Goal: Information Seeking & Learning: Learn about a topic

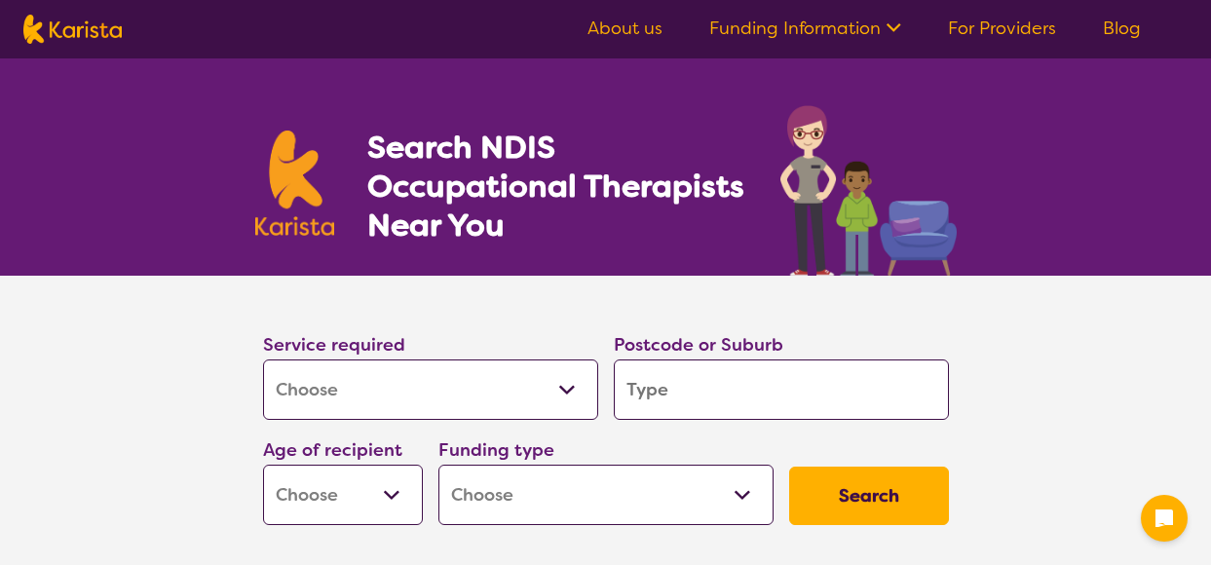
select select "[MEDICAL_DATA]"
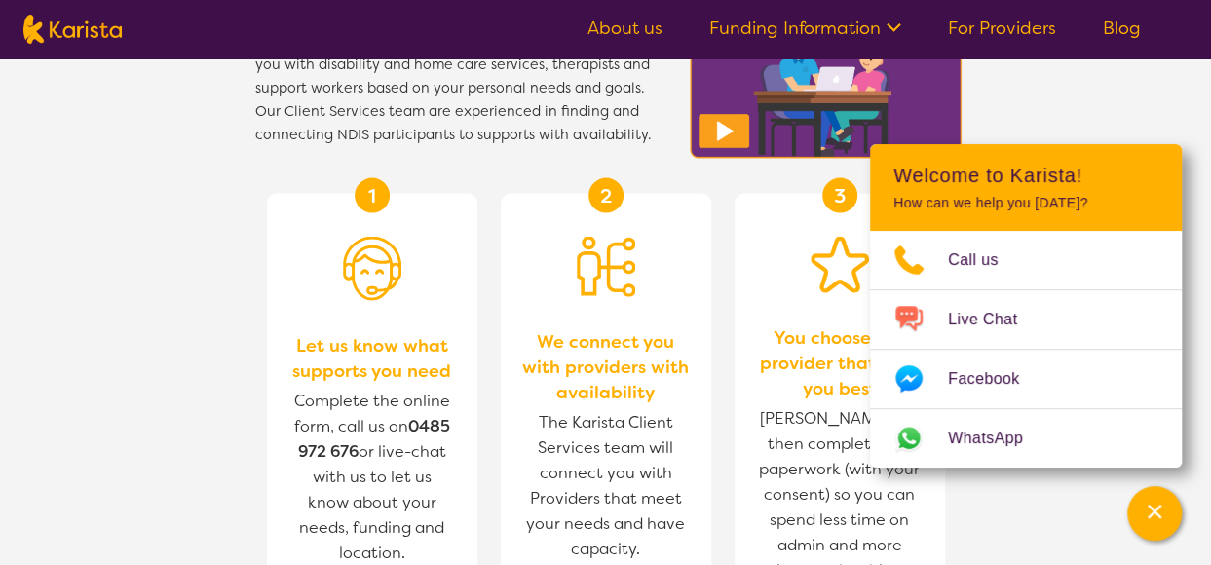
scroll to position [2147, 0]
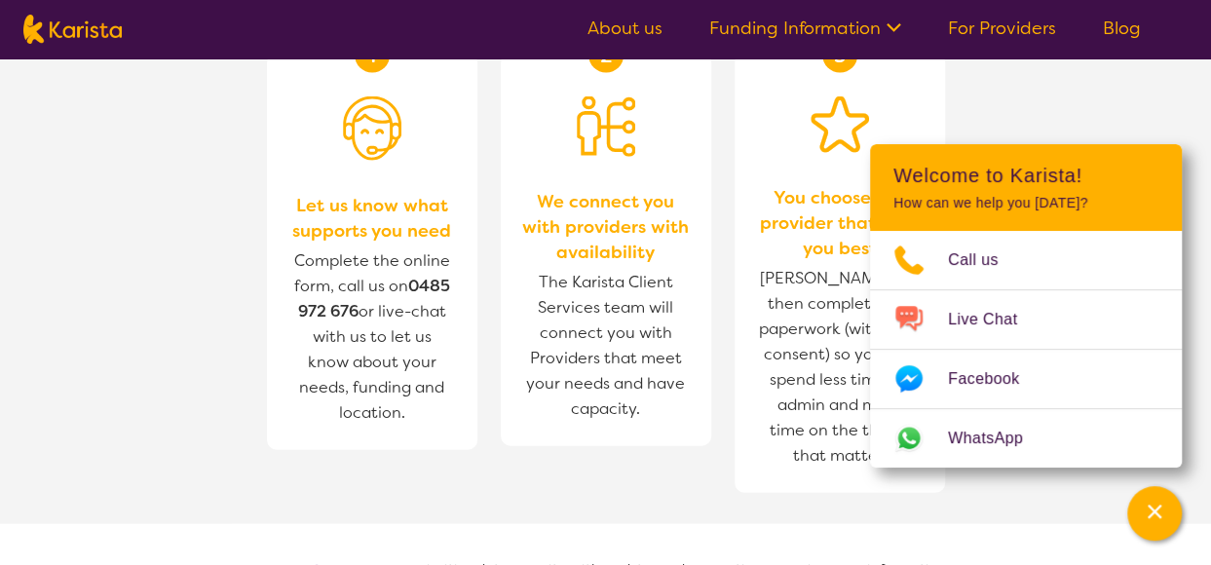
click at [1083, 93] on section "How does Karista work? Karista provides a free, independent service connecting …" at bounding box center [605, 258] width 1211 height 946
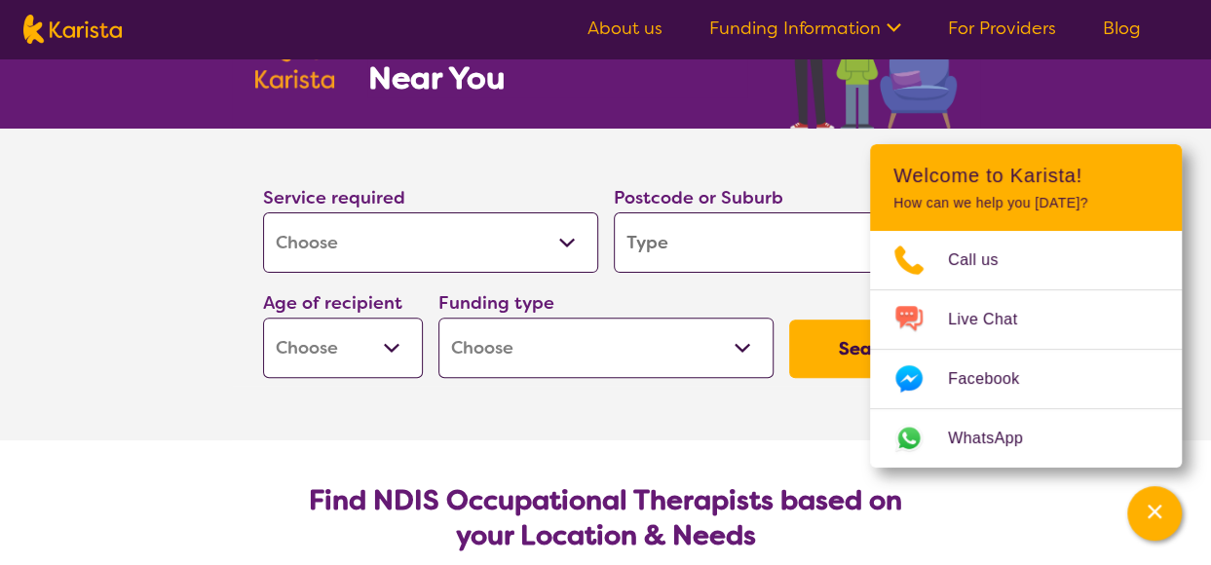
scroll to position [0, 0]
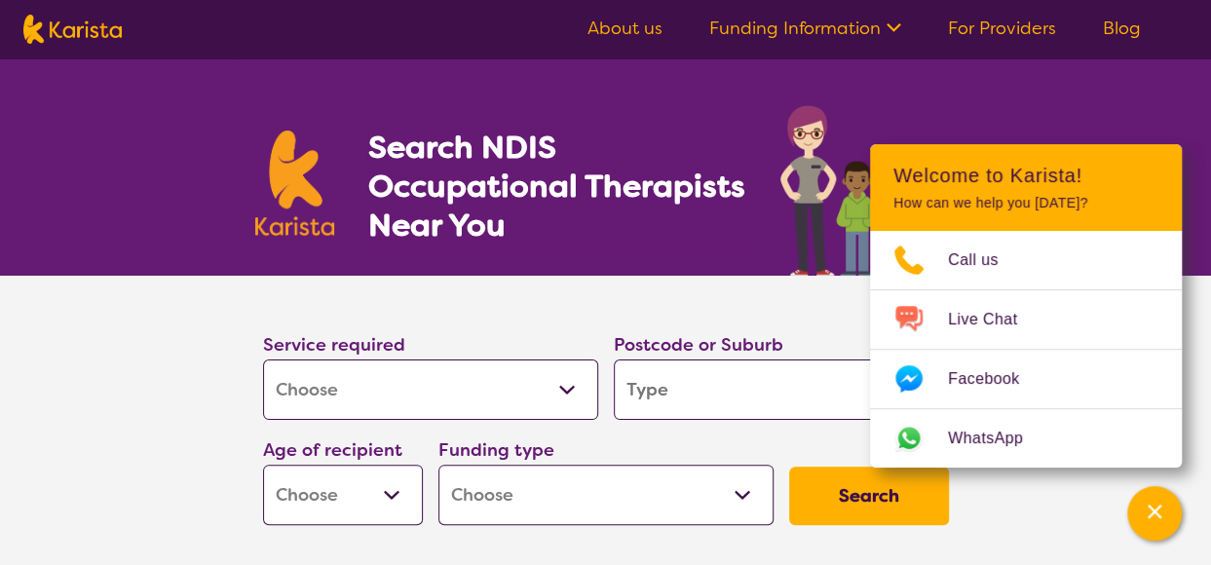
click at [767, 398] on input "search" at bounding box center [781, 389] width 335 height 60
type input "L"
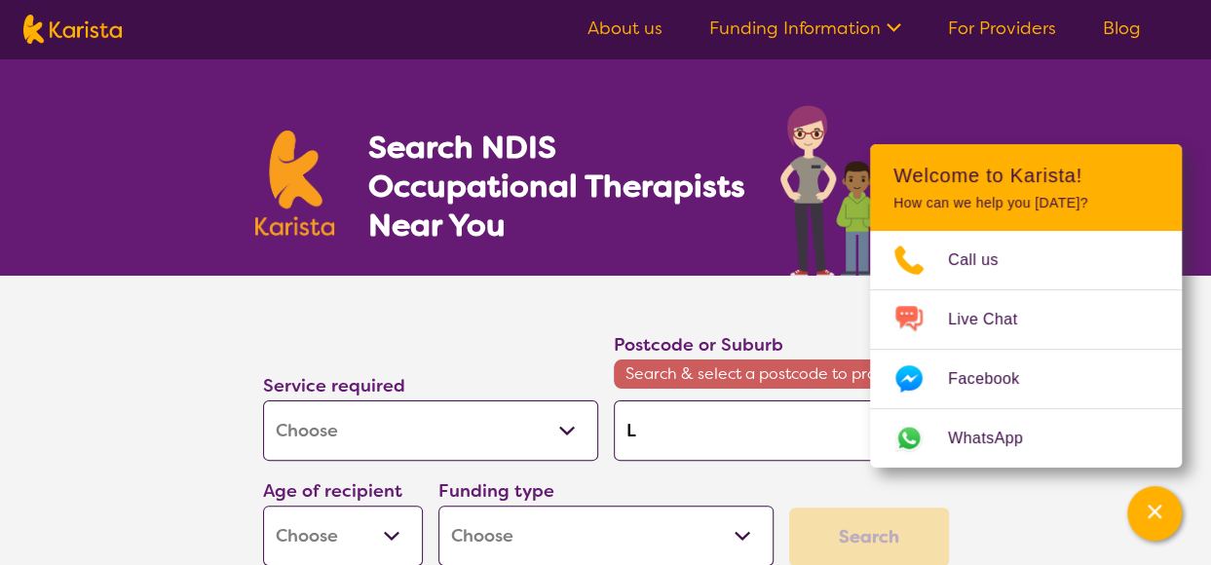
type input "Lo"
type input "Log"
type input "Loga"
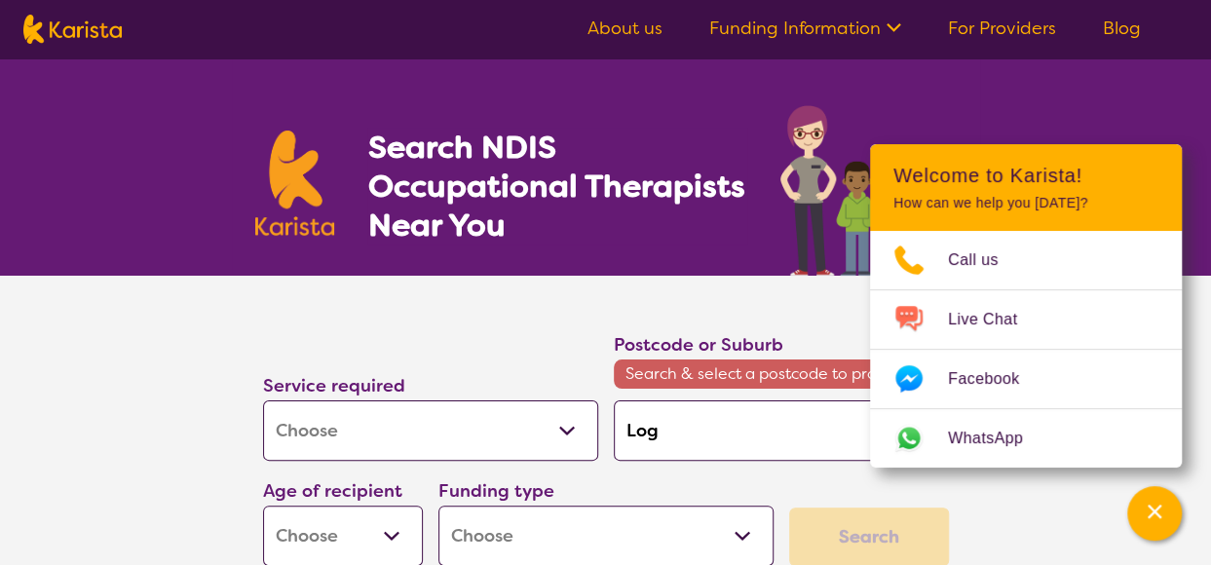
type input "Loga"
type input "[PERSON_NAME]"
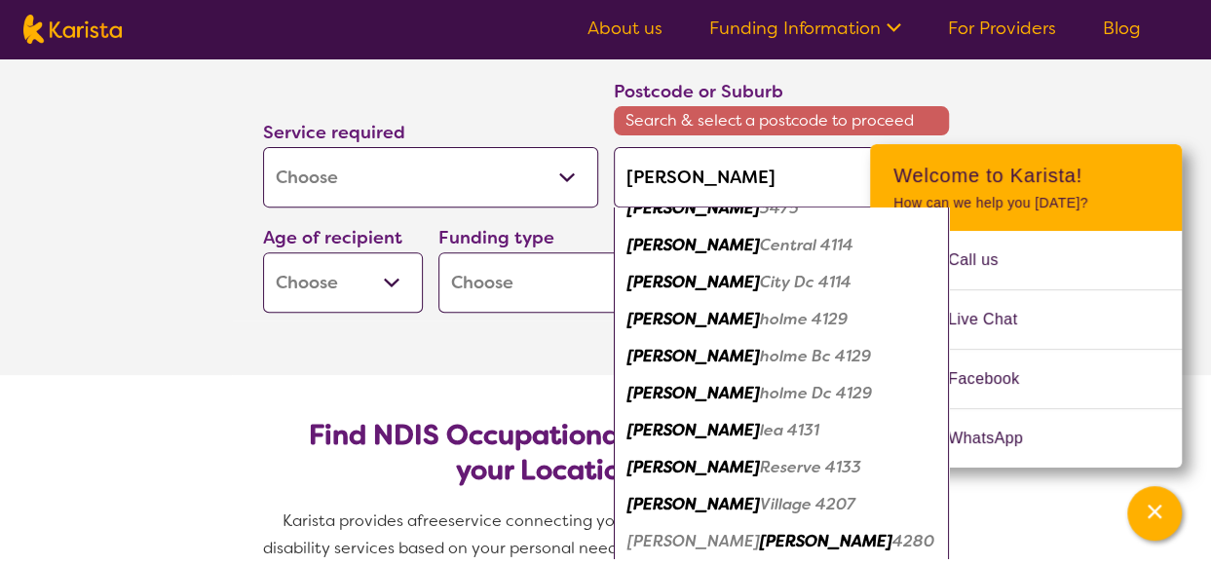
scroll to position [259, 0]
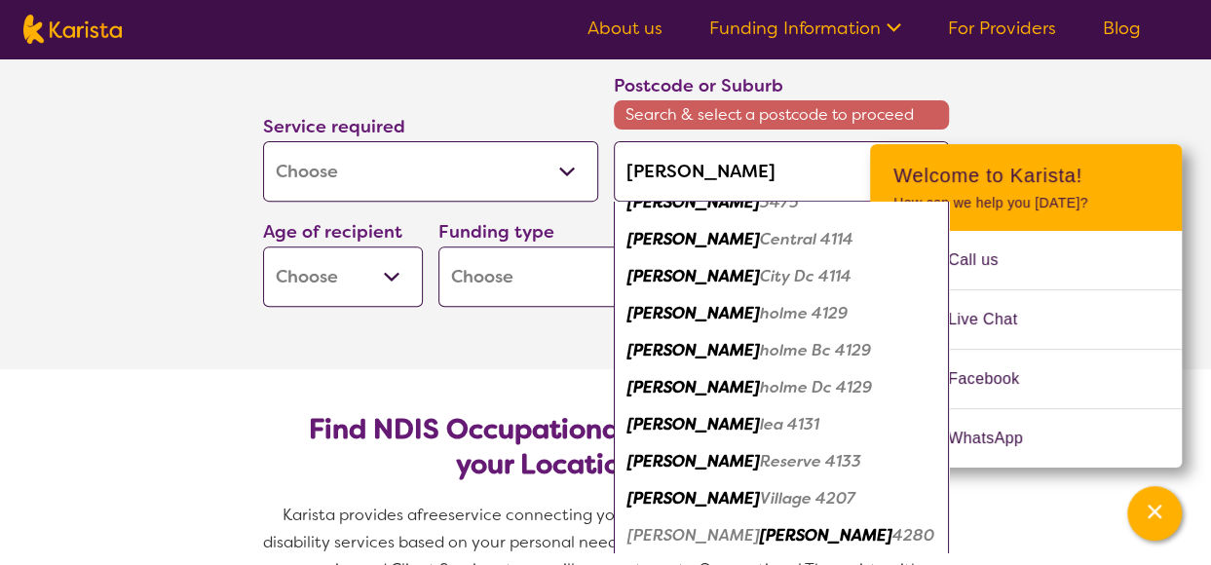
type input "[PERSON_NAME]"
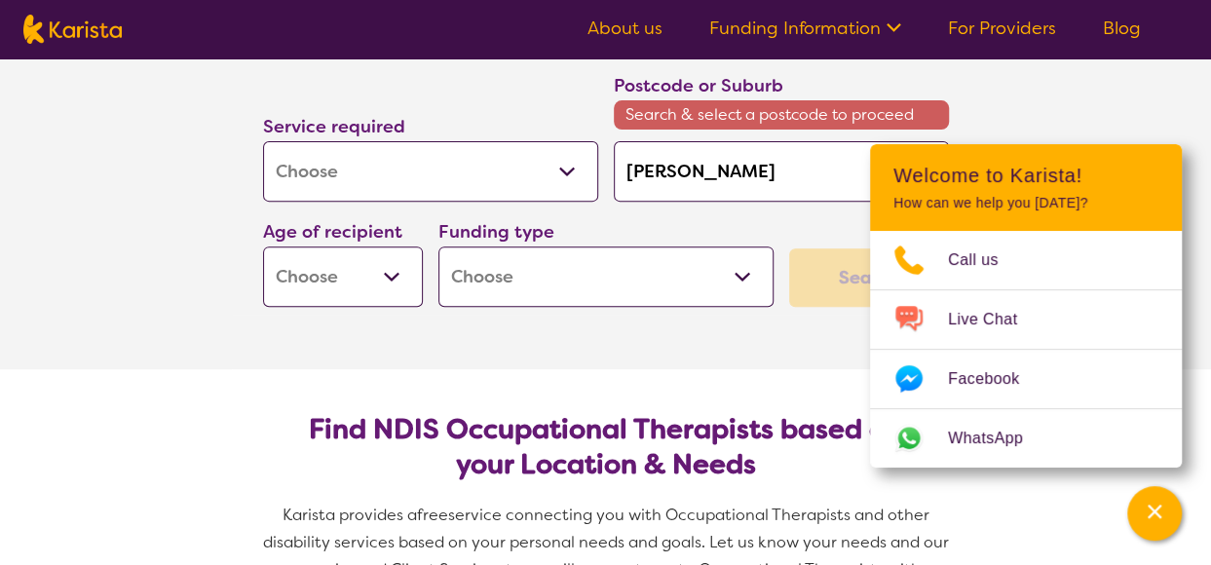
scroll to position [0, 0]
click at [411, 369] on section "Find NDIS Occupational Therapists based on your Location & Needs Karista provid…" at bounding box center [606, 504] width 748 height 271
click at [826, 272] on div "Search" at bounding box center [869, 277] width 160 height 58
click at [355, 281] on select "Early Childhood - 0 to 9 Child - 10 to 11 Adolescent - 12 to 17 Adult - 18 to 6…" at bounding box center [343, 276] width 160 height 60
select select "EC"
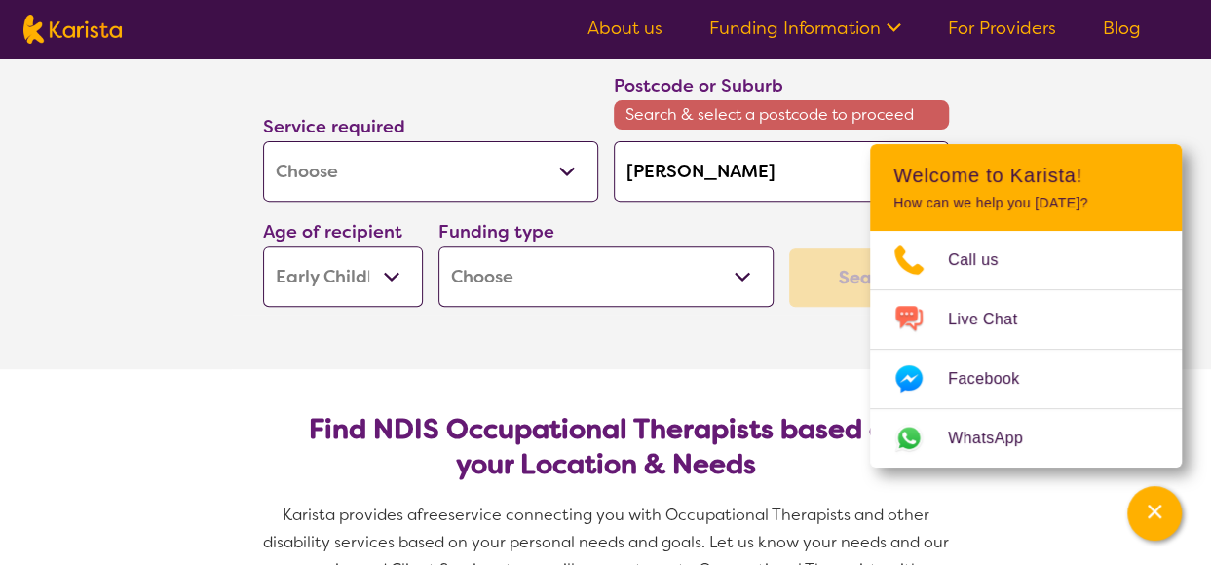
click at [263, 246] on select "Early Childhood - 0 to 9 Child - 10 to 11 Adolescent - 12 to 17 Adult - 18 to 6…" at bounding box center [343, 276] width 160 height 60
select select "EC"
click at [561, 259] on select "Home Care Package (HCP) National Disability Insurance Scheme (NDIS) I don't know" at bounding box center [605, 276] width 335 height 60
click at [173, 363] on section "Service required Allied Health Assistant Assessment ([MEDICAL_DATA] or [MEDICAL…" at bounding box center [605, 193] width 1211 height 353
click at [485, 269] on select "Home Care Package (HCP) National Disability Insurance Scheme (NDIS) I don't know" at bounding box center [605, 276] width 335 height 60
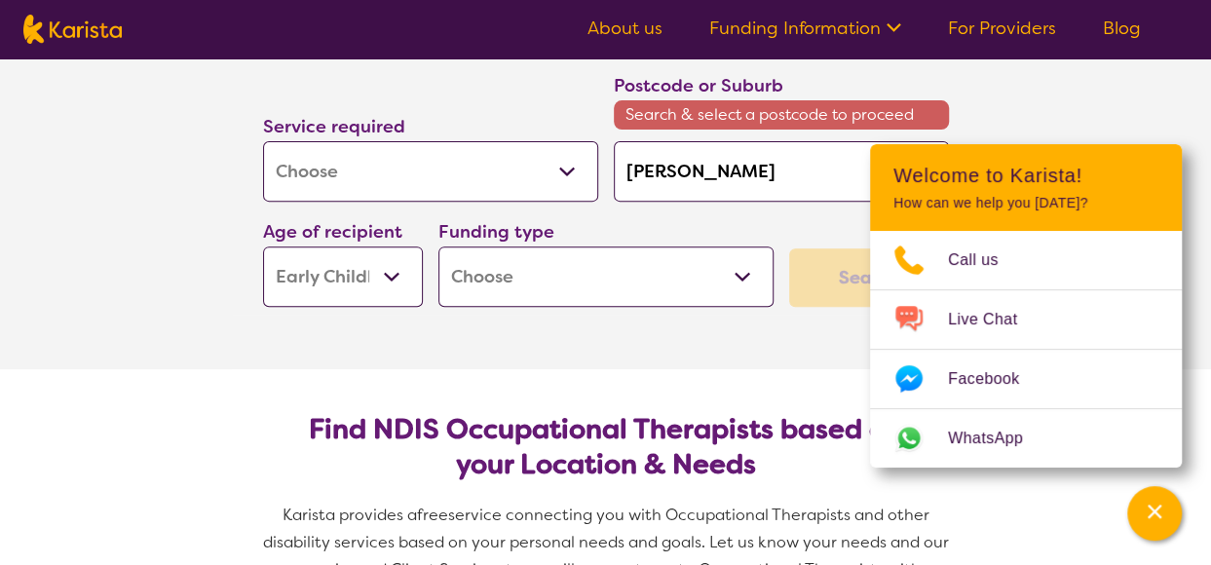
select select "NDIS"
click at [438, 246] on select "Home Care Package (HCP) National Disability Insurance Scheme (NDIS) I don't know" at bounding box center [605, 276] width 335 height 60
select select "NDIS"
click at [639, 383] on section "Find NDIS Occupational Therapists based on your Location & Needs Karista provid…" at bounding box center [606, 504] width 748 height 271
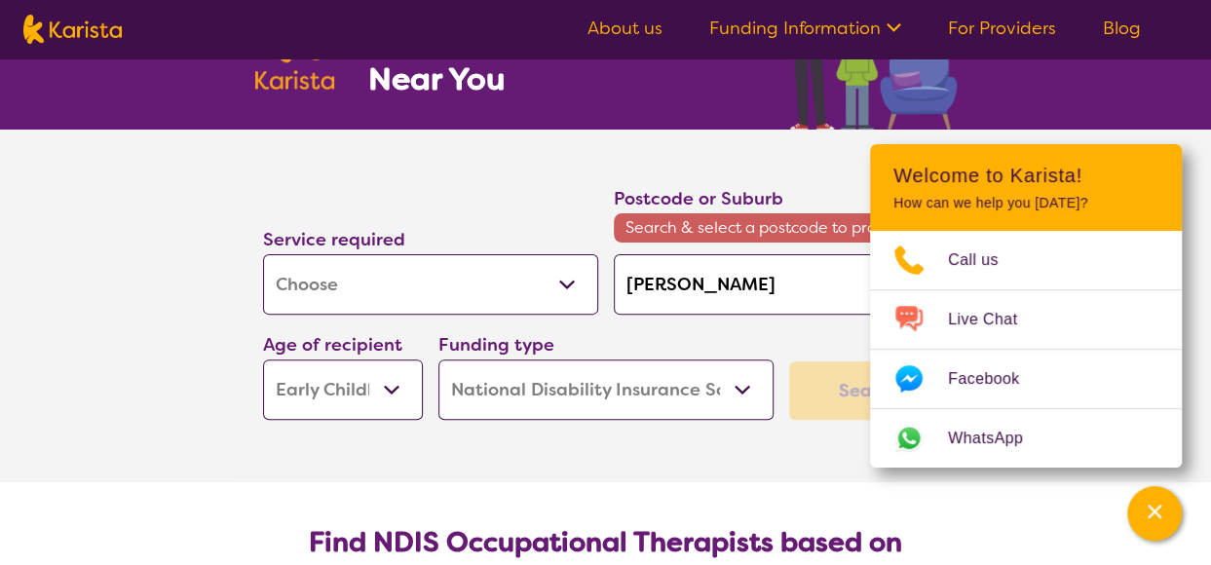
scroll to position [61, 0]
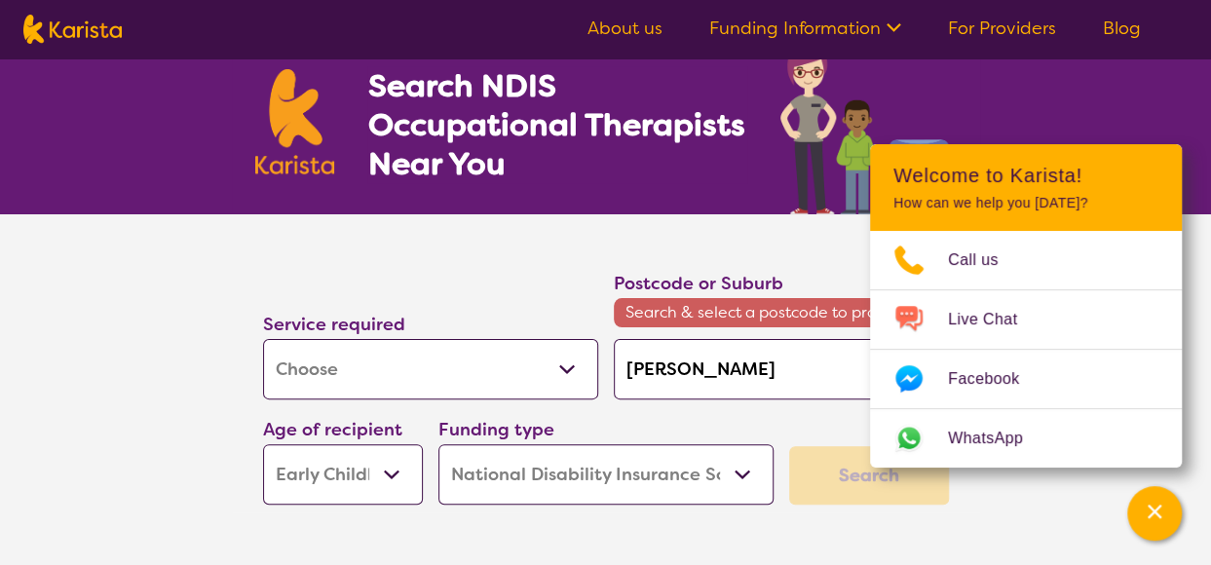
click at [624, 25] on link "About us" at bounding box center [624, 28] width 75 height 23
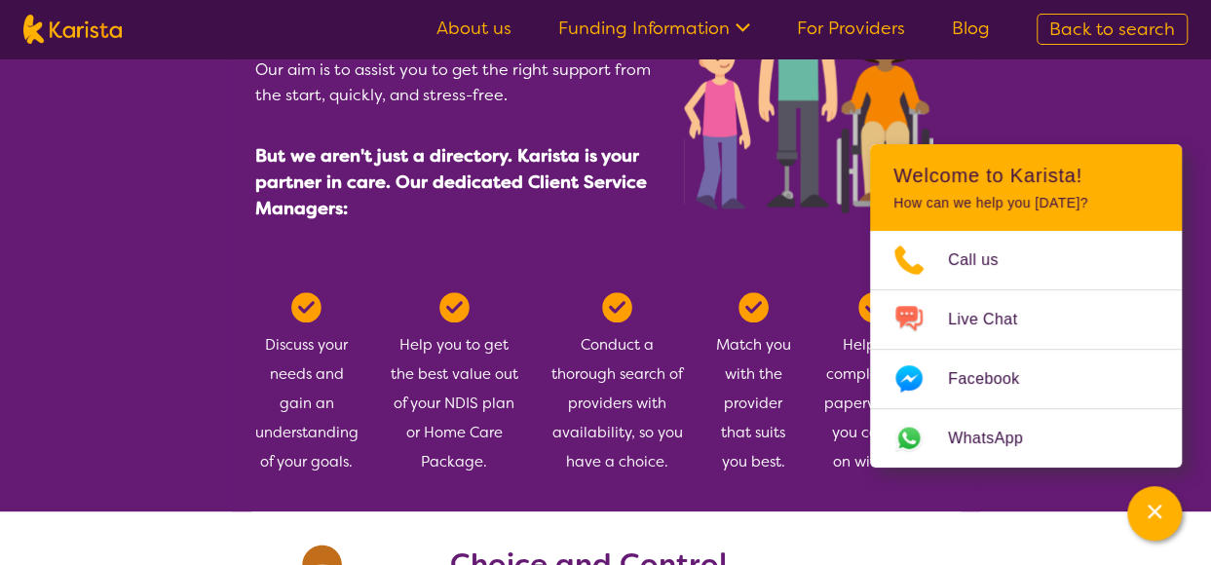
scroll to position [970, 0]
